Goal: Information Seeking & Learning: Learn about a topic

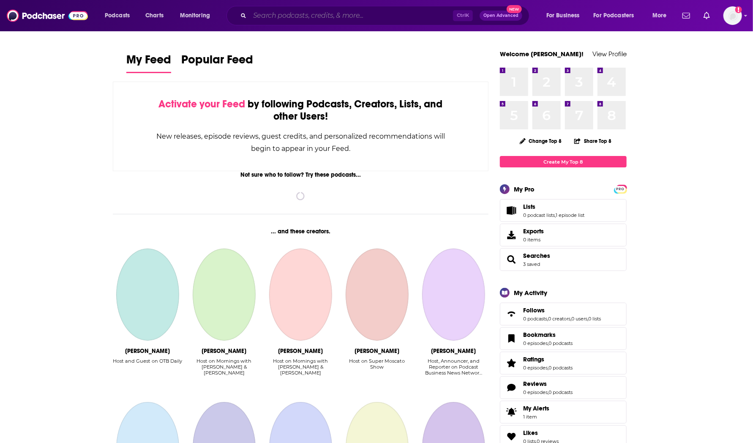
click at [273, 17] on input "Search podcasts, credits, & more..." at bounding box center [351, 16] width 203 height 14
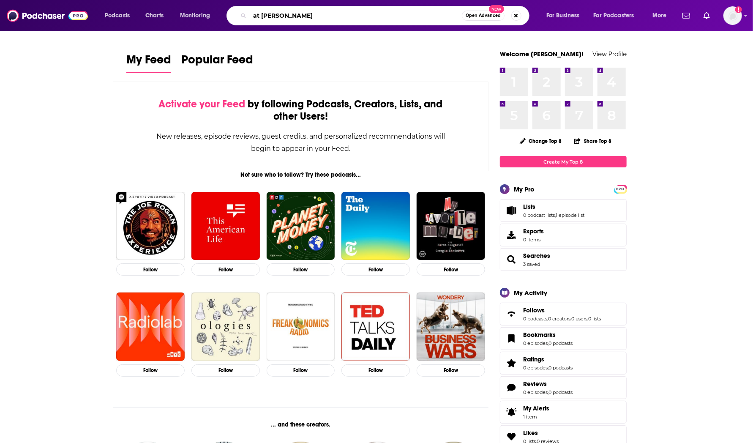
type input "at [PERSON_NAME]"
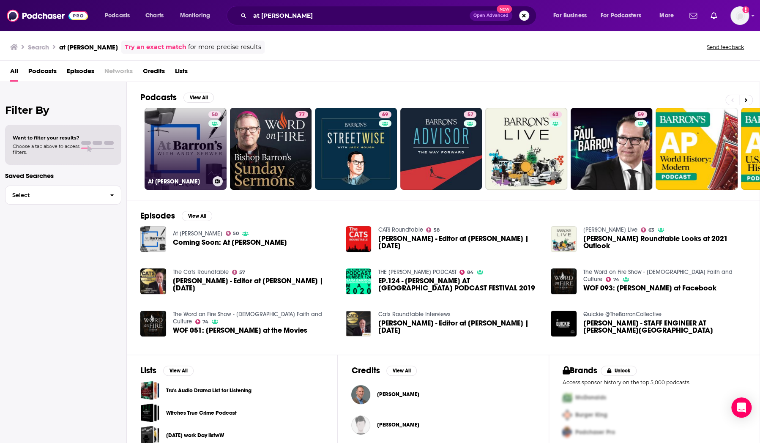
click at [189, 149] on link "50 At [PERSON_NAME]" at bounding box center [186, 149] width 82 height 82
